Goal: Check status: Check status

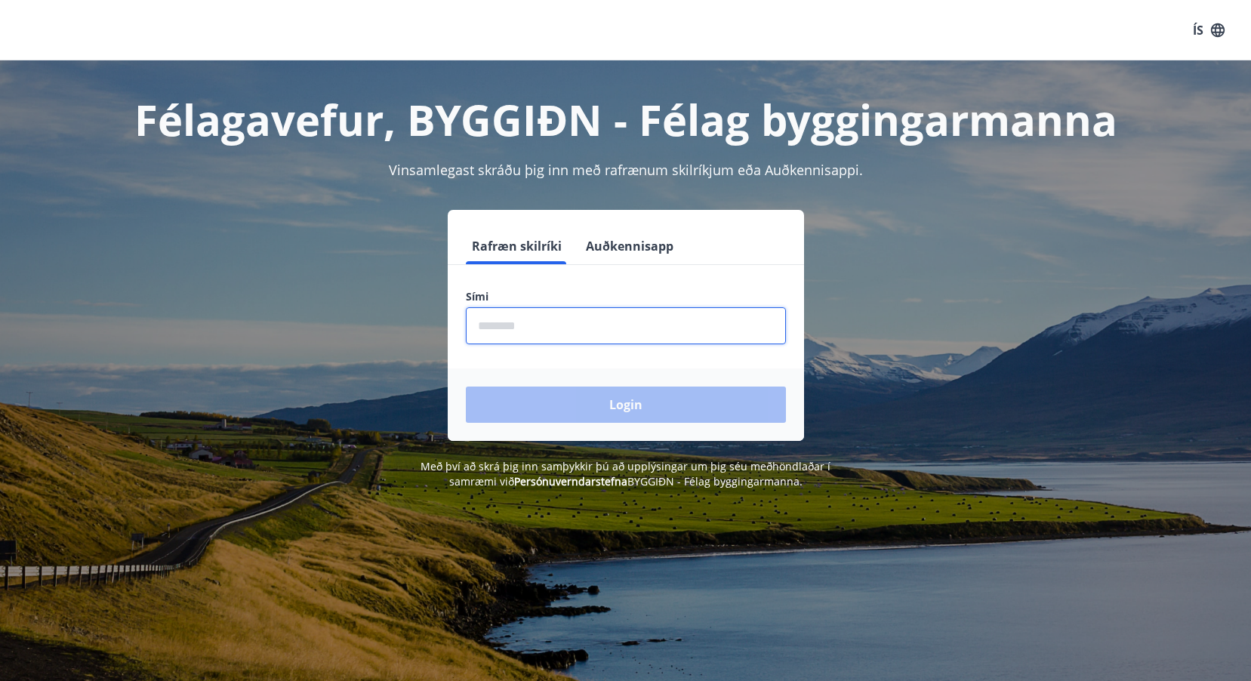
click at [496, 337] on input "phone" at bounding box center [626, 325] width 320 height 37
type input "********"
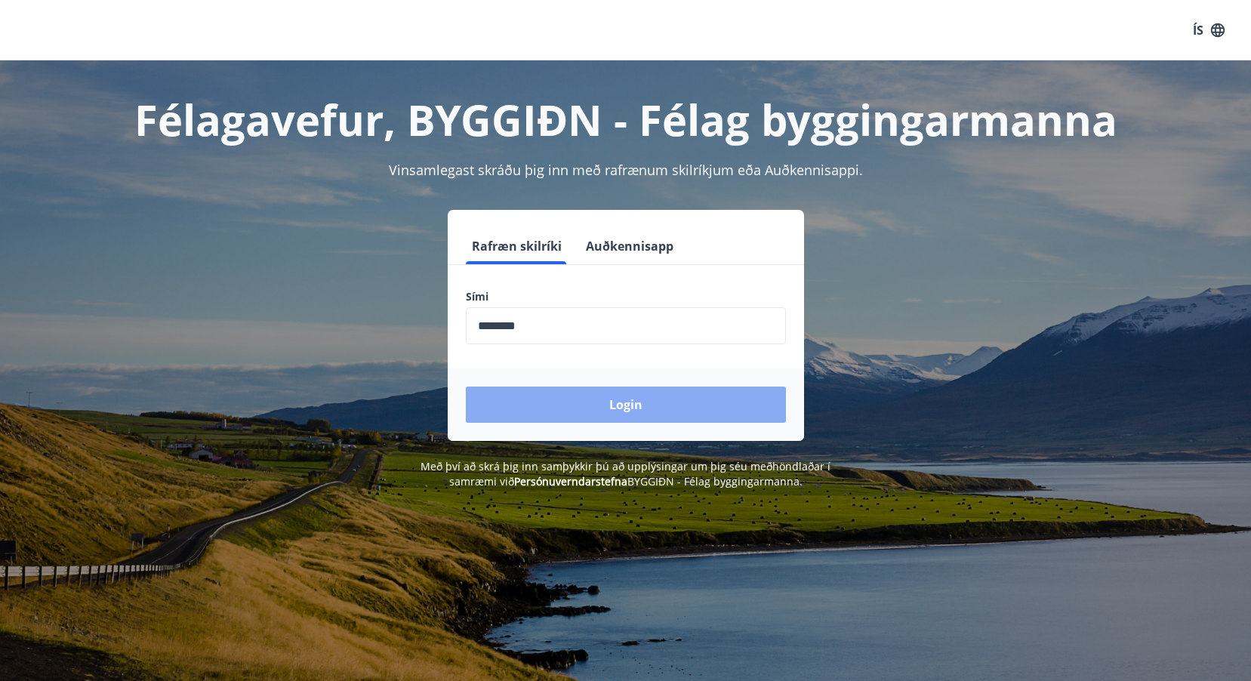
click at [630, 404] on button "Login" at bounding box center [626, 404] width 320 height 36
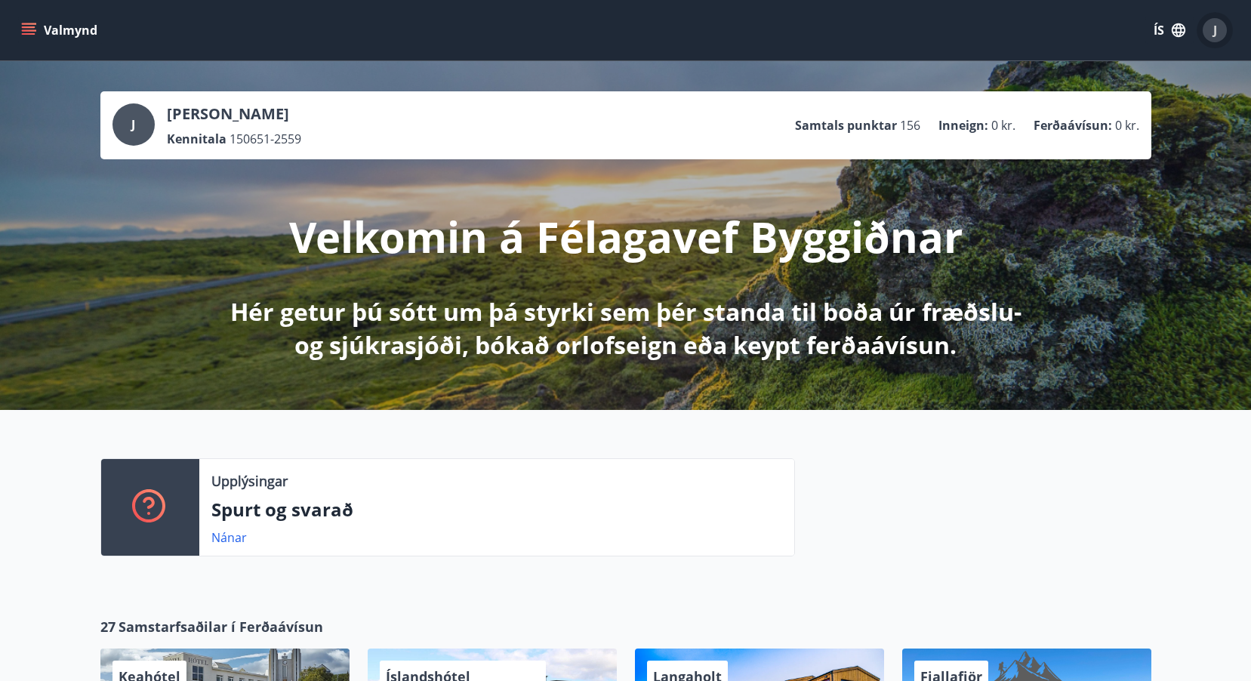
click at [1217, 26] on div "J" at bounding box center [1214, 30] width 24 height 24
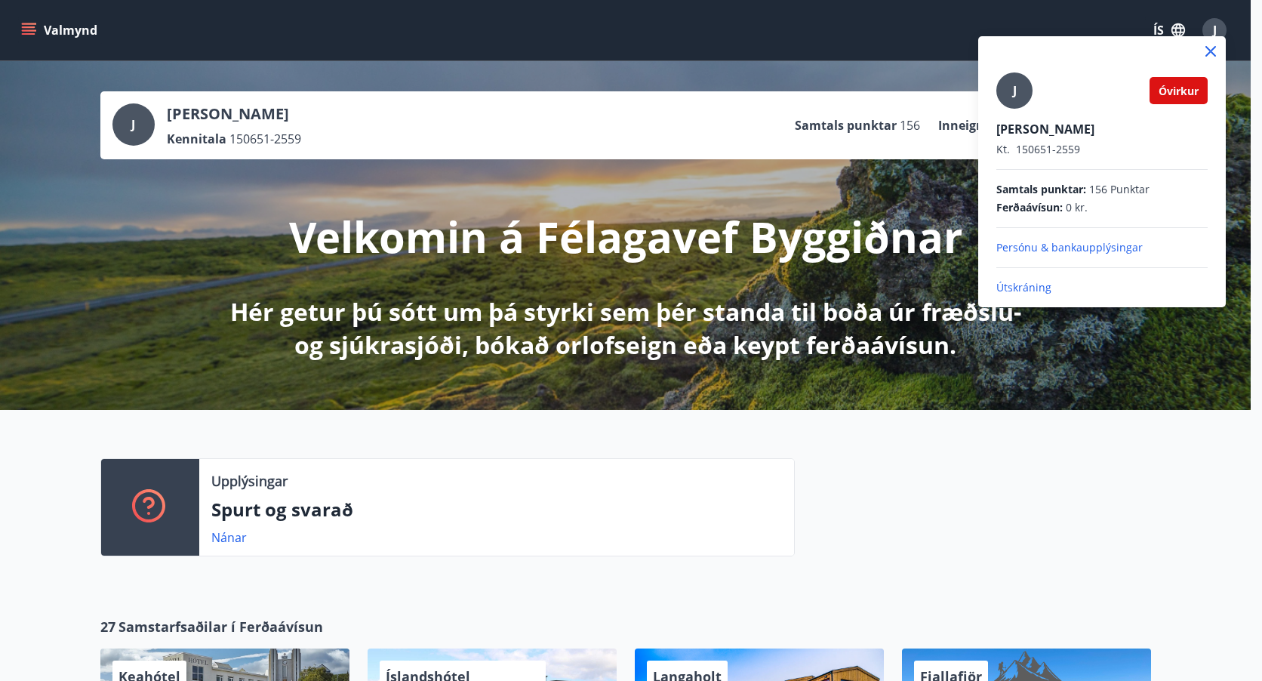
click at [1198, 343] on div at bounding box center [631, 340] width 1262 height 681
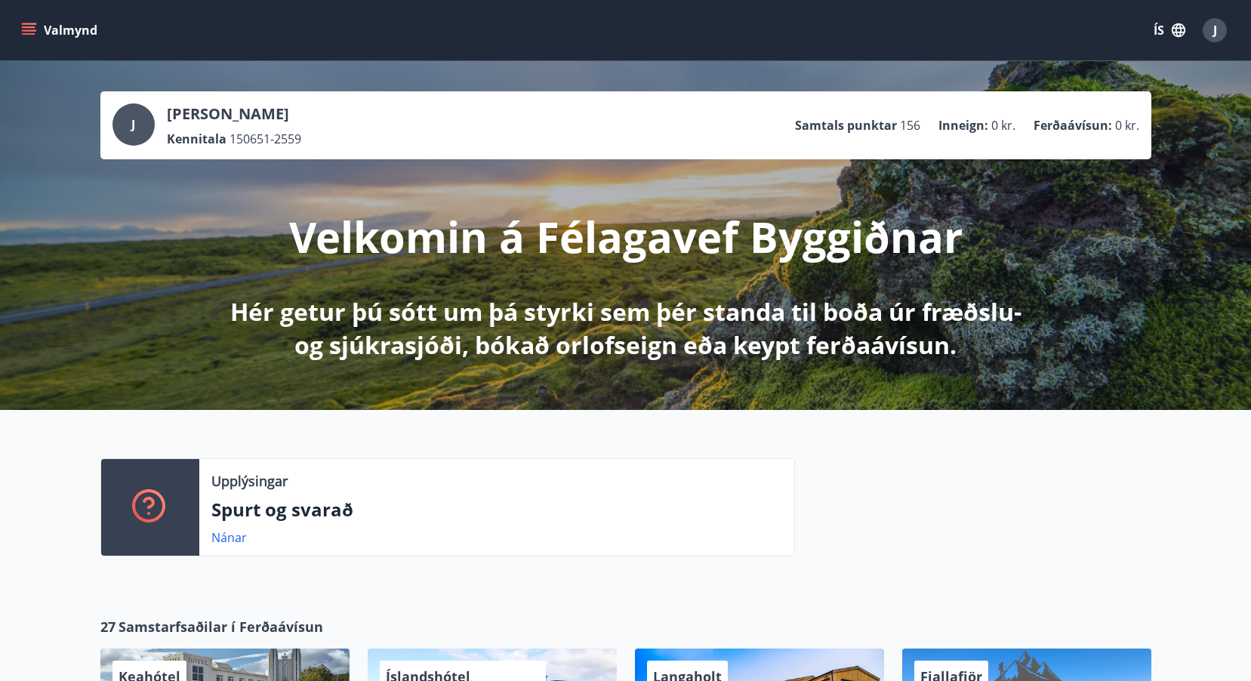
click at [823, 120] on p "Samtals punktar" at bounding box center [846, 125] width 102 height 17
click at [133, 127] on span "J" at bounding box center [133, 124] width 4 height 17
click at [522, 322] on p "Hér getur þú sótt um þá styrki sem þér standa til boða úr fræðslu- og sjúkrasjó…" at bounding box center [625, 328] width 797 height 66
click at [1170, 32] on icon "button" at bounding box center [1178, 30] width 17 height 17
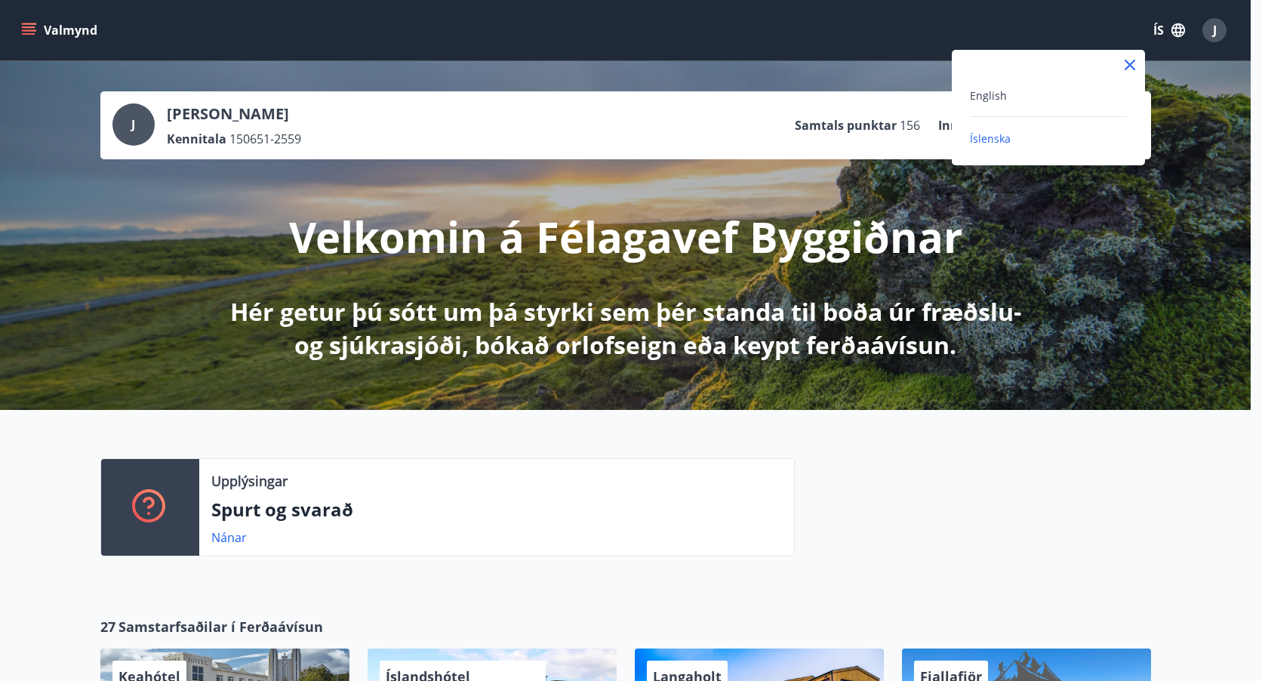
click at [1210, 33] on div at bounding box center [631, 340] width 1262 height 681
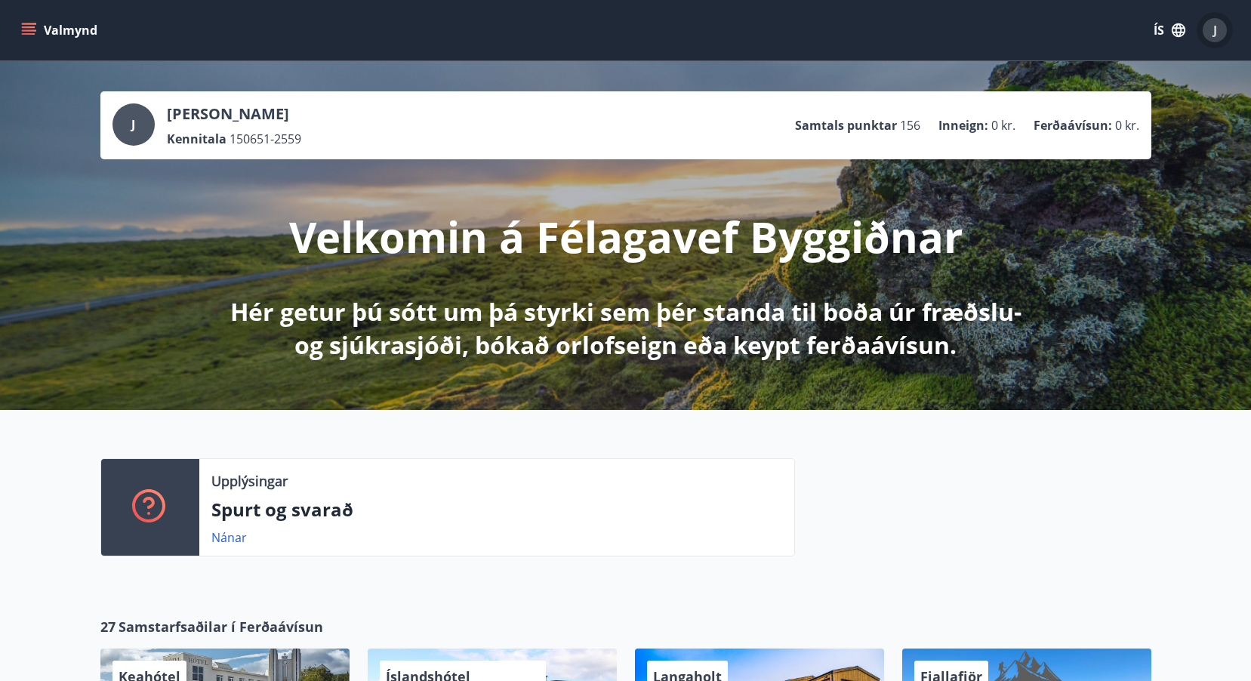
click at [1210, 33] on div "J" at bounding box center [1214, 30] width 24 height 24
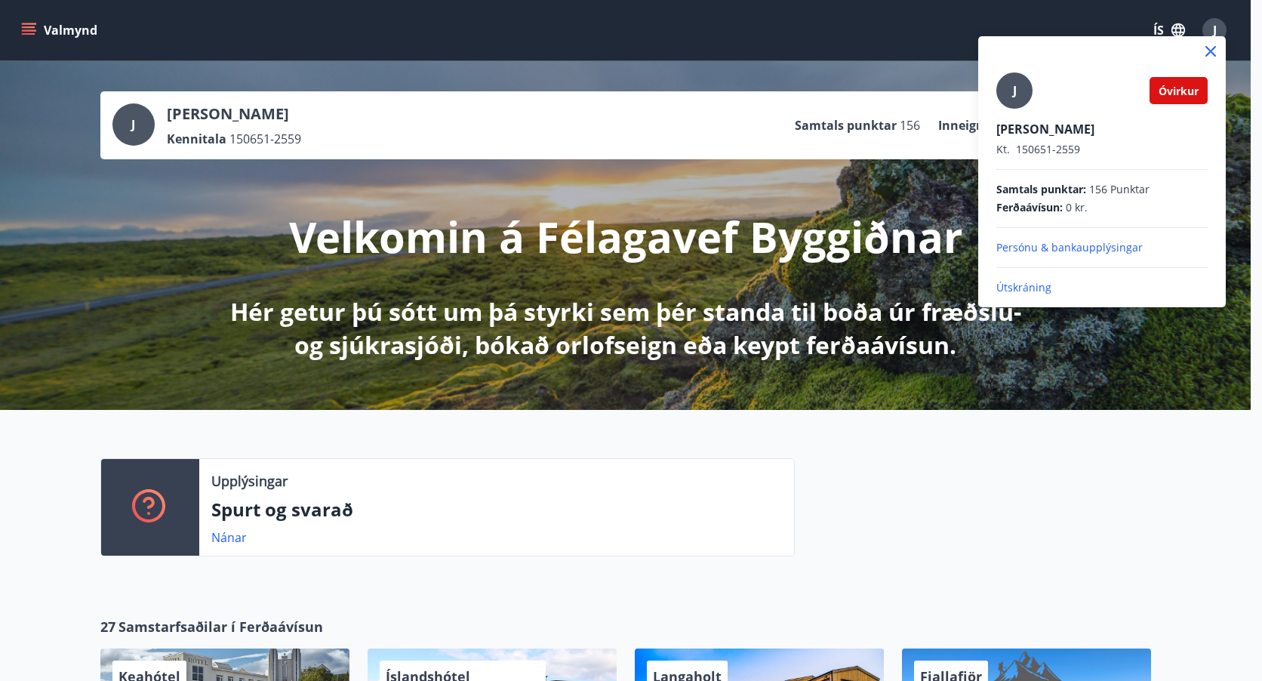
click at [1178, 94] on span "Óvirkur" at bounding box center [1179, 91] width 40 height 14
click at [1042, 252] on p "Persónu & bankaupplýsingar" at bounding box center [1101, 247] width 211 height 15
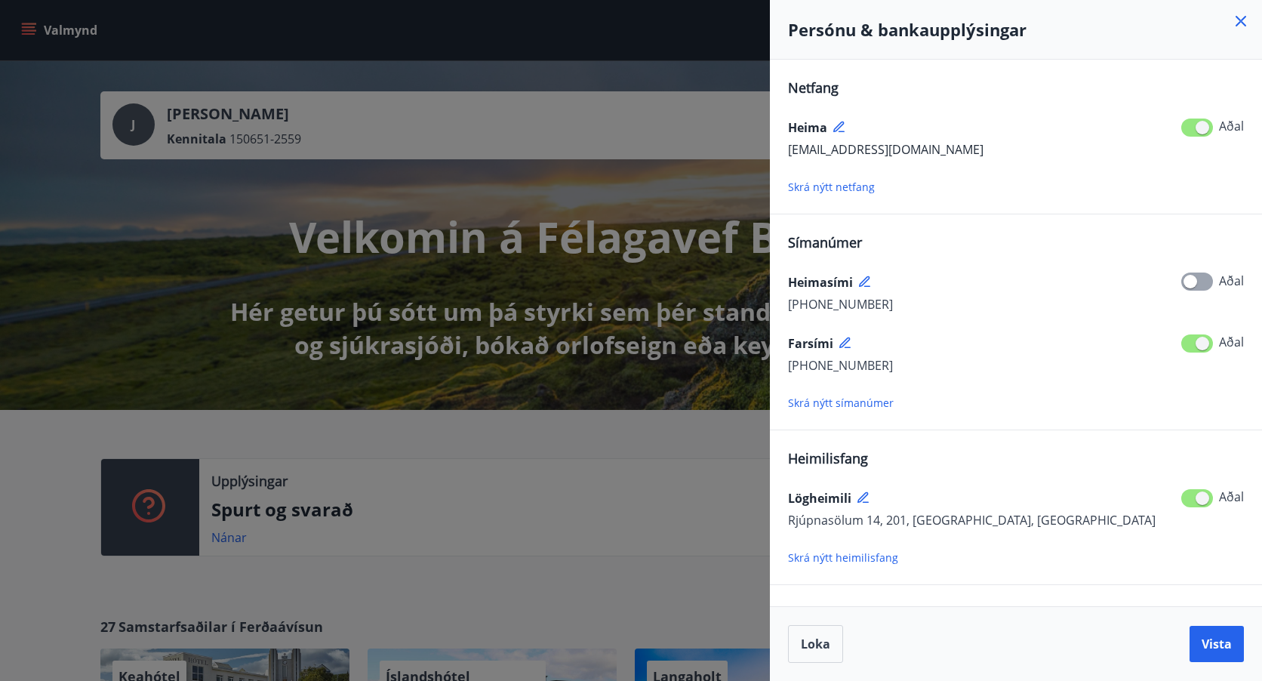
click at [35, 27] on div at bounding box center [631, 340] width 1262 height 681
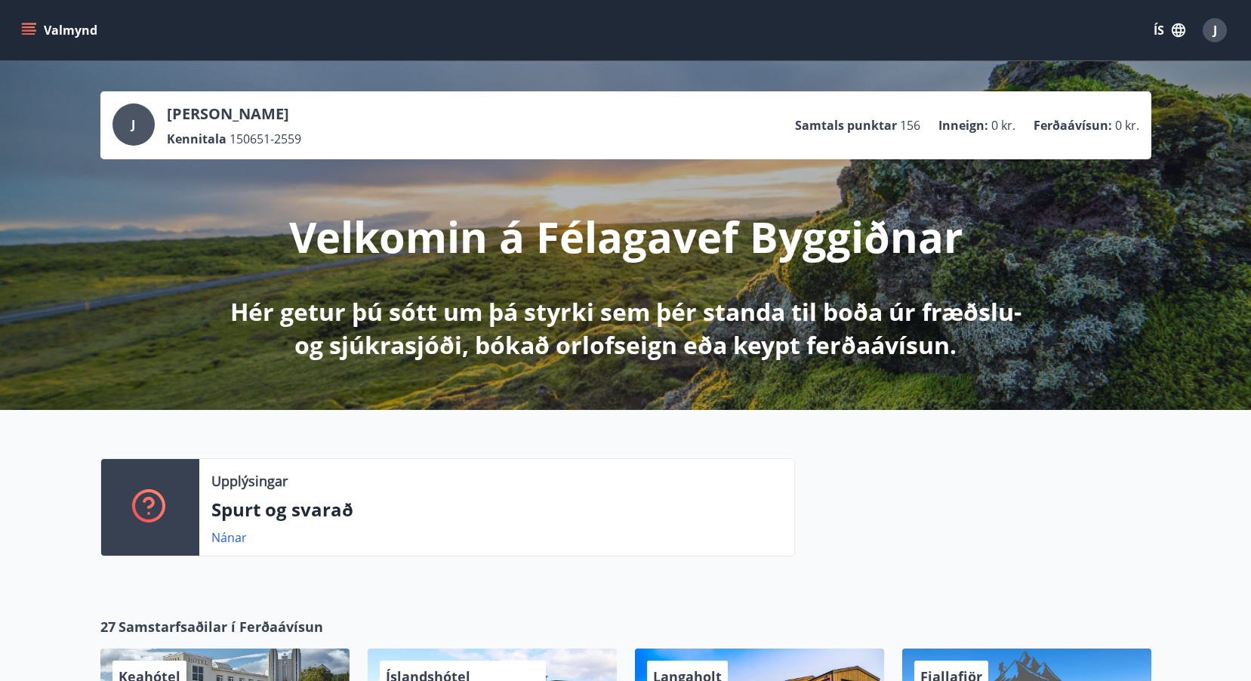
click at [35, 26] on icon "menu" at bounding box center [28, 30] width 15 height 15
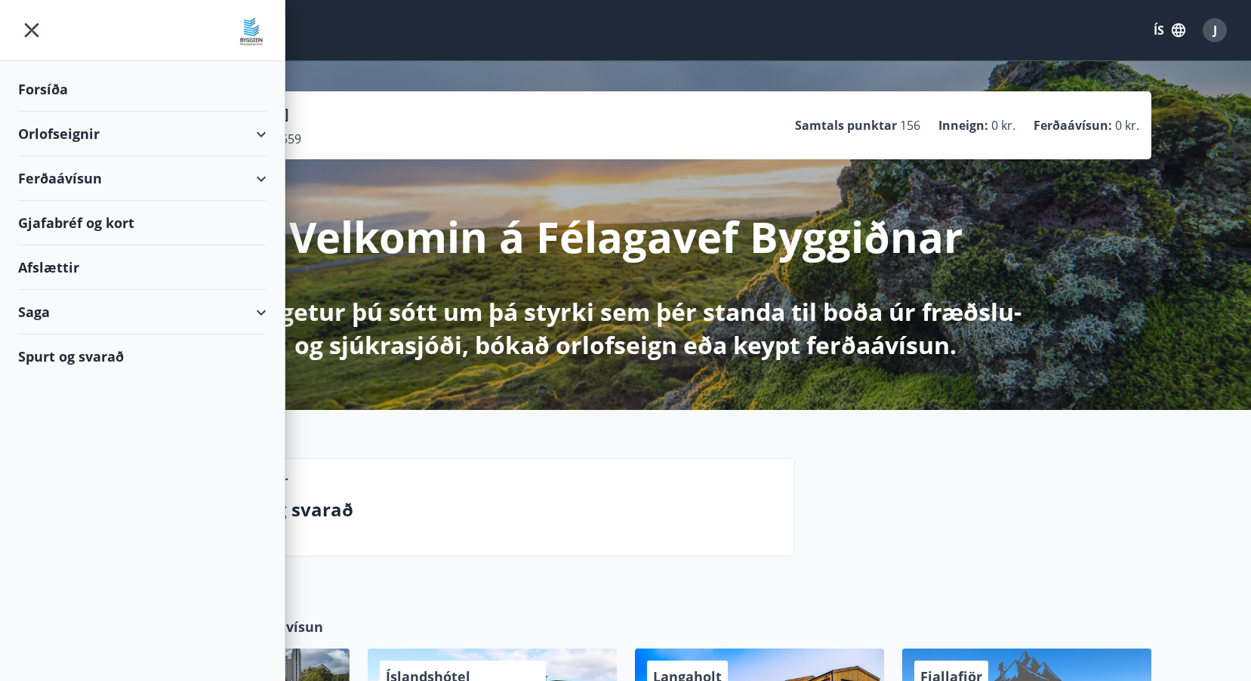
click at [24, 313] on div "Saga" at bounding box center [142, 312] width 248 height 45
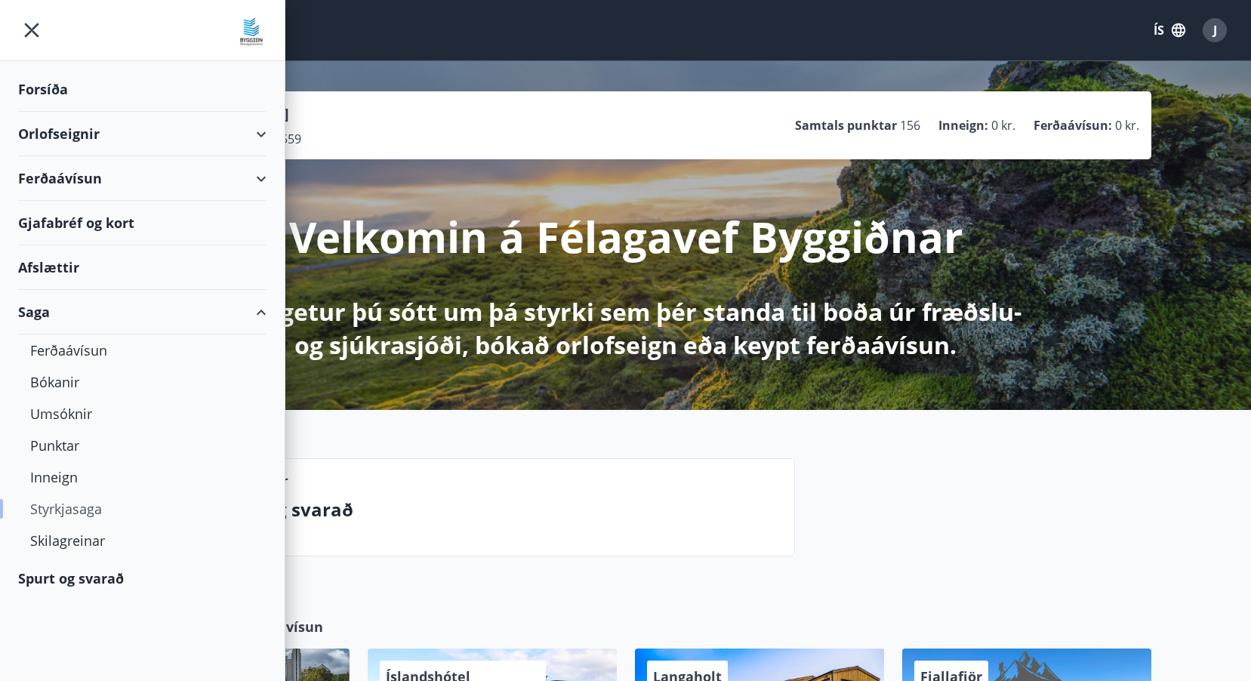
click at [68, 515] on div "Styrkjasaga" at bounding box center [142, 509] width 224 height 32
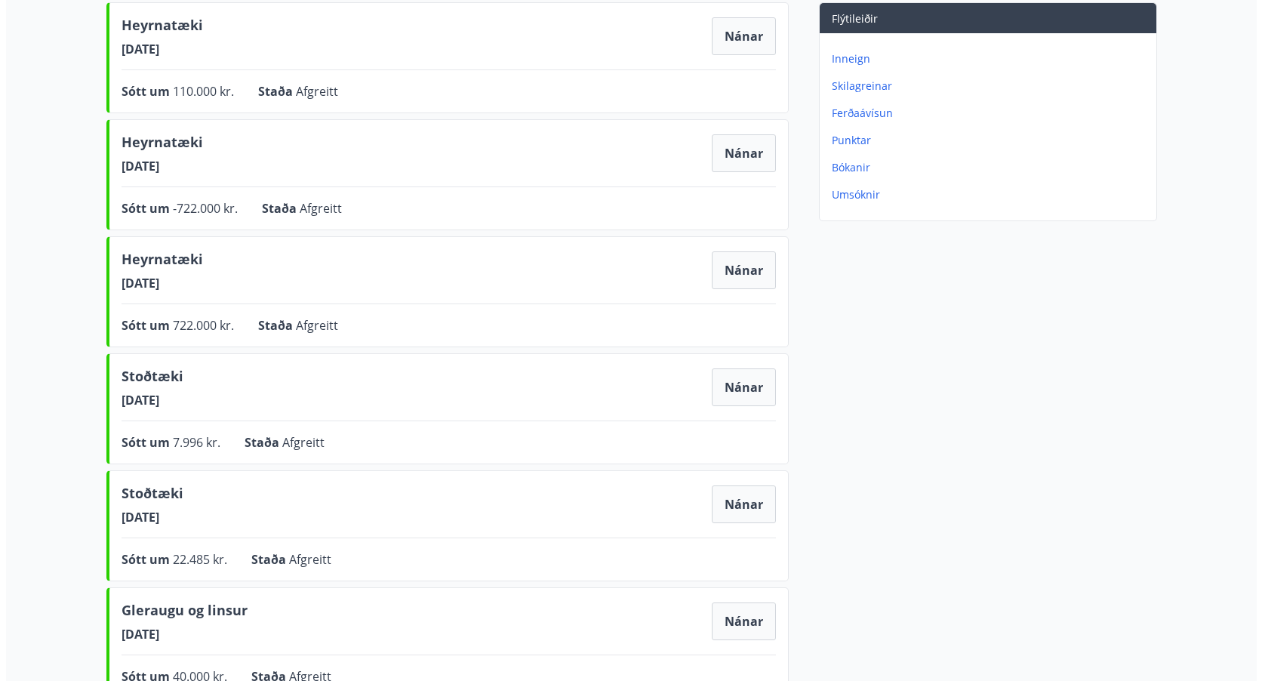
scroll to position [226, 0]
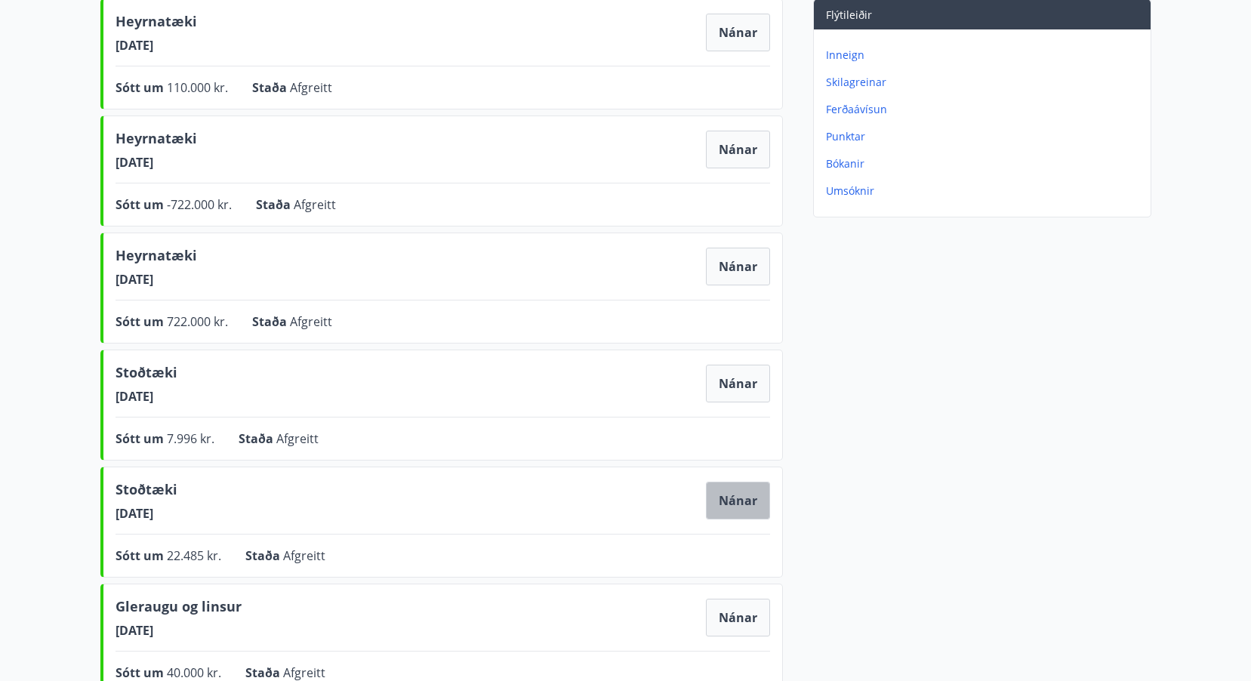
click at [743, 506] on button "Nánar" at bounding box center [738, 501] width 64 height 38
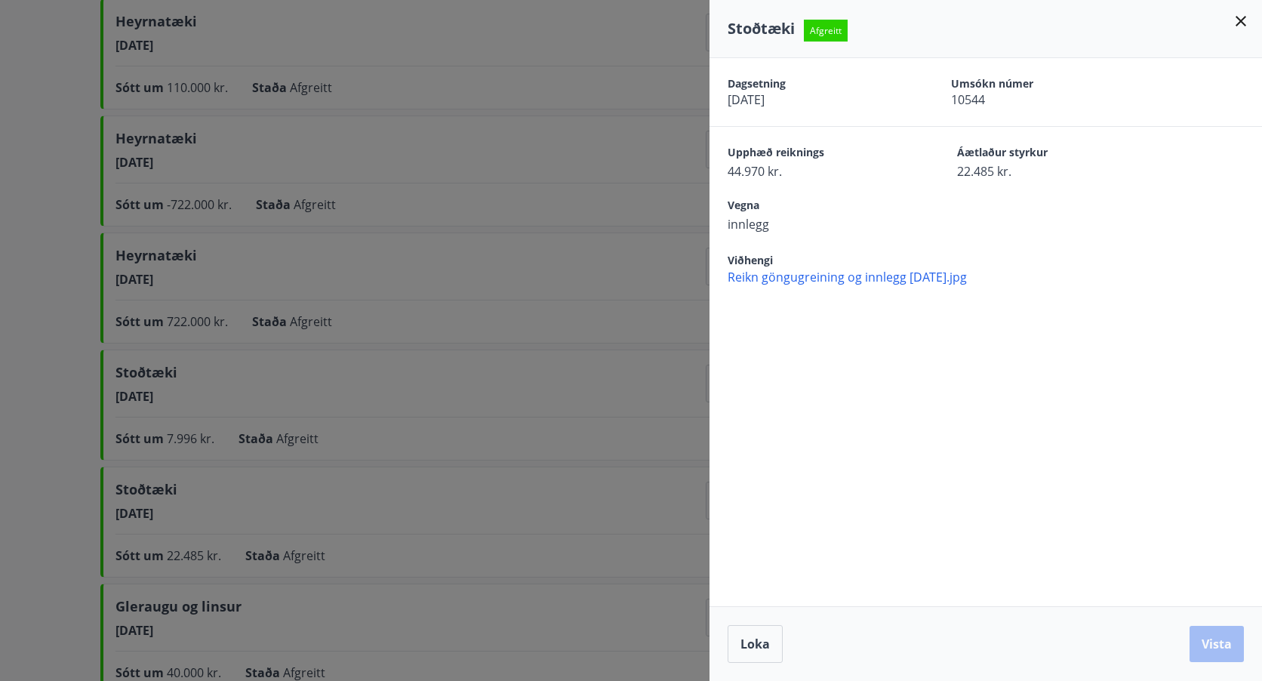
click at [216, 386] on div at bounding box center [631, 340] width 1262 height 681
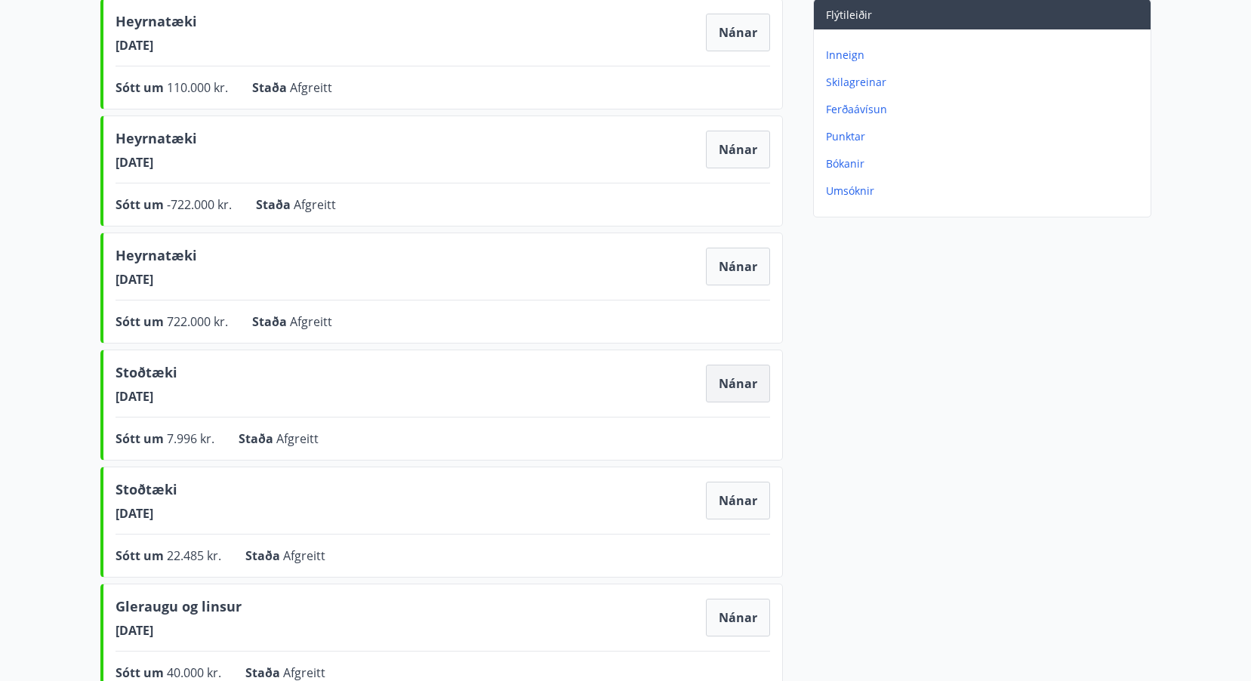
click at [735, 381] on button "Nánar" at bounding box center [738, 384] width 64 height 38
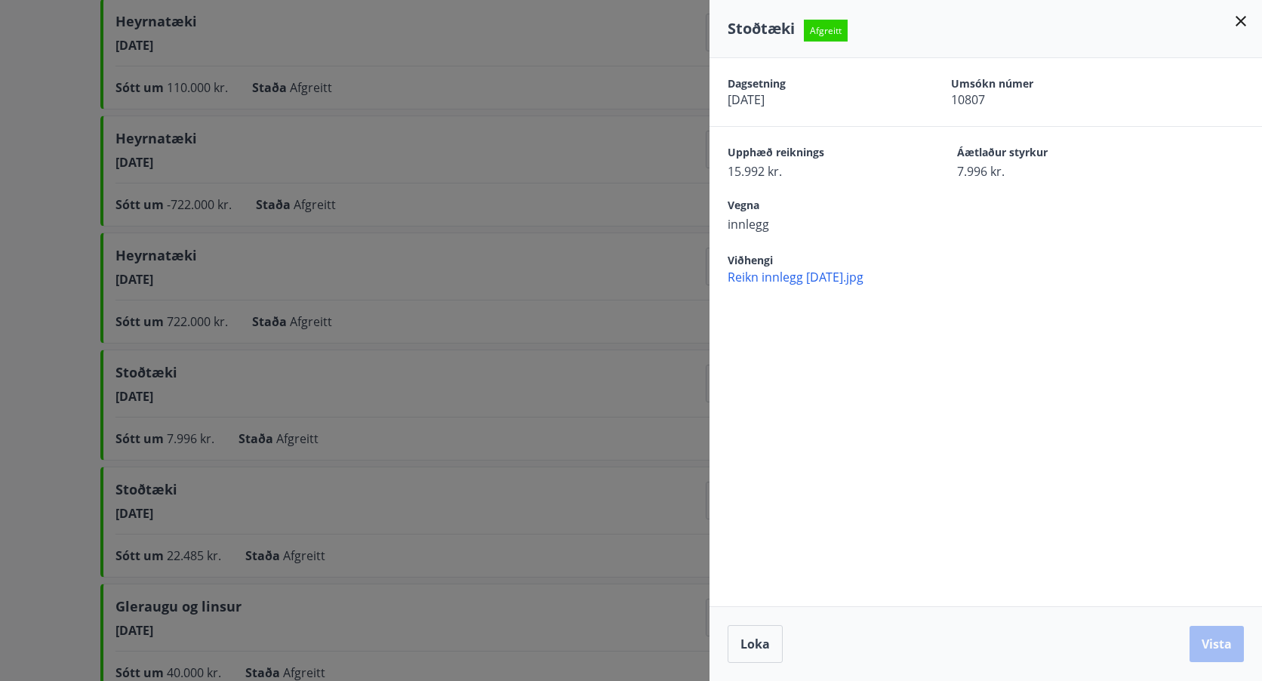
click at [667, 502] on div at bounding box center [631, 340] width 1262 height 681
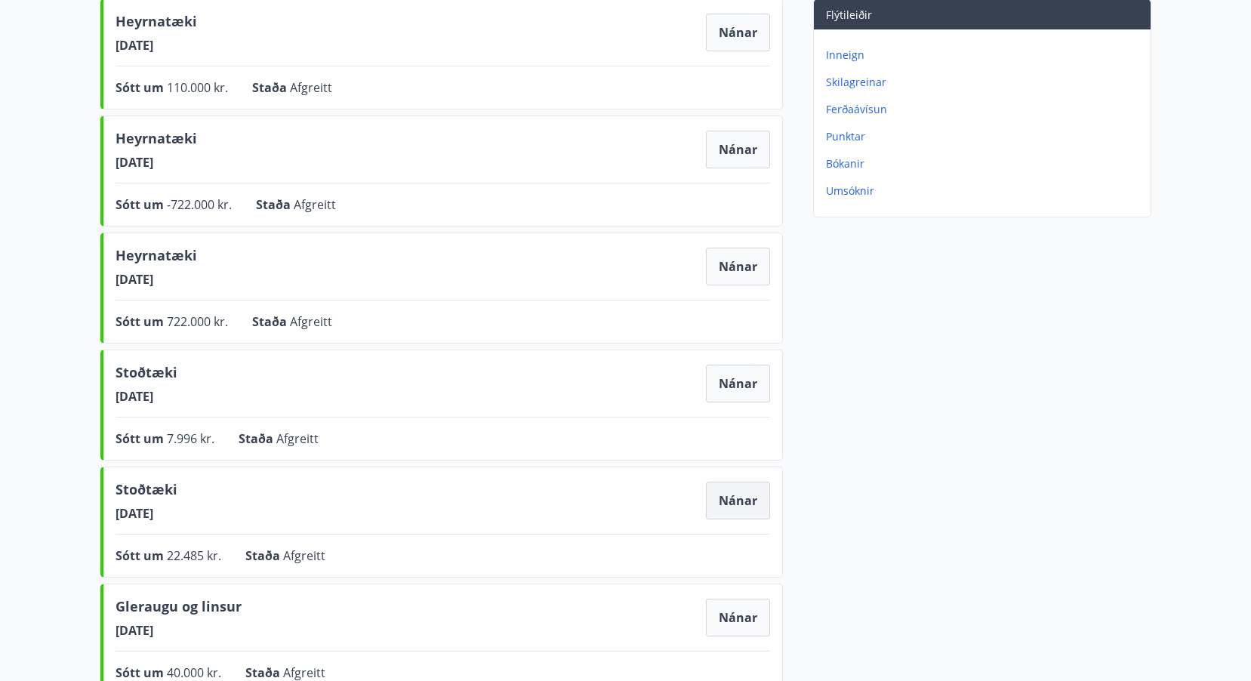
click at [746, 502] on button "Nánar" at bounding box center [738, 501] width 64 height 38
